Goal: Task Accomplishment & Management: Manage account settings

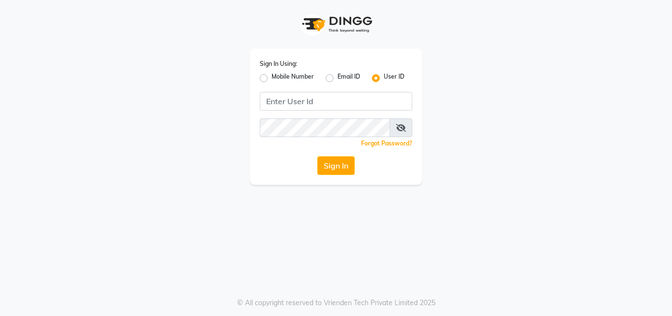
click at [354, 216] on div "Sign In Using: Mobile Number Email ID User ID Remember me Forgot Password? Sign…" at bounding box center [336, 158] width 672 height 316
click at [272, 80] on label "Mobile Number" at bounding box center [293, 78] width 42 height 12
click at [272, 79] on input "Mobile Number" at bounding box center [275, 75] width 6 height 6
radio input "true"
radio input "false"
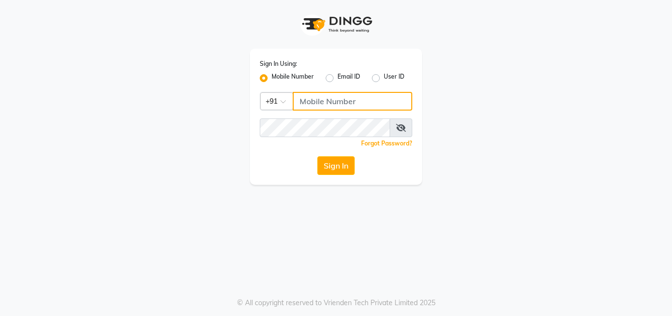
click at [324, 95] on input "Username" at bounding box center [353, 101] width 120 height 19
type input "7527940000"
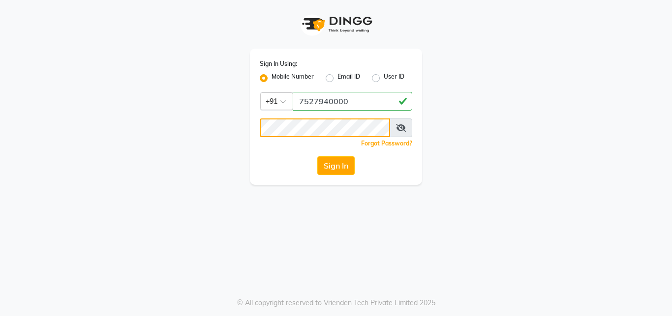
click at [317, 156] on button "Sign In" at bounding box center [335, 165] width 37 height 19
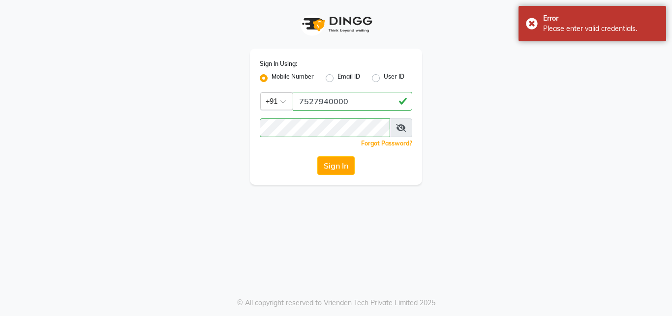
click at [403, 126] on icon at bounding box center [401, 128] width 10 height 8
click at [403, 126] on icon at bounding box center [400, 128] width 9 height 8
click at [403, 126] on icon at bounding box center [401, 128] width 10 height 8
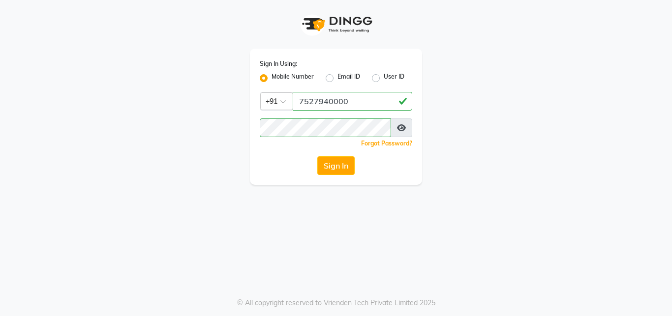
click at [401, 130] on icon at bounding box center [401, 128] width 9 height 8
click at [341, 171] on button "Sign In" at bounding box center [335, 165] width 37 height 19
